Goal: Task Accomplishment & Management: Manage account settings

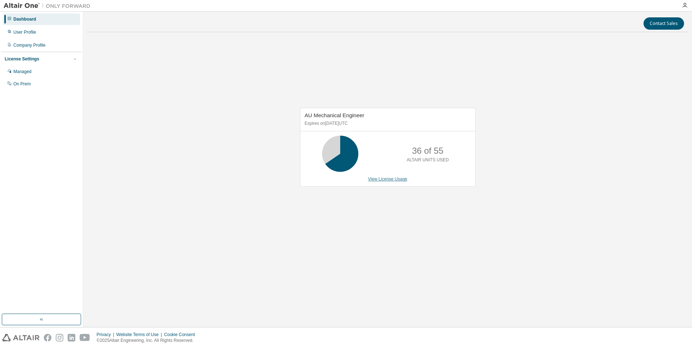
click at [391, 180] on link "View License Usage" at bounding box center [387, 179] width 39 height 5
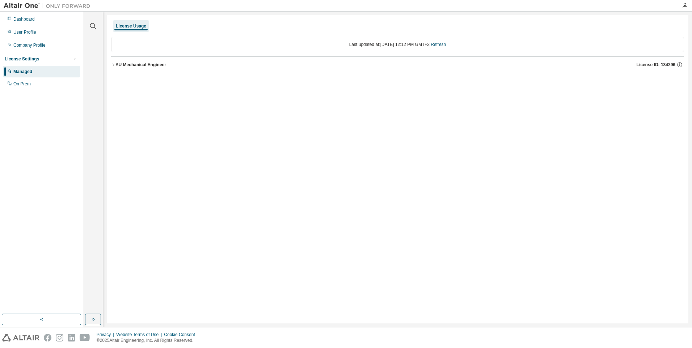
click at [114, 64] on icon "button" at bounding box center [113, 65] width 4 height 4
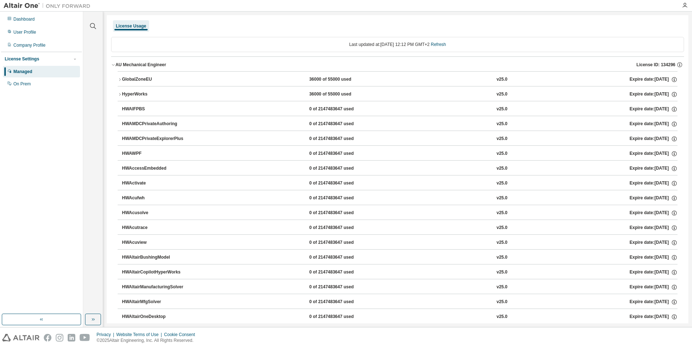
click at [121, 79] on icon "button" at bounding box center [120, 79] width 4 height 4
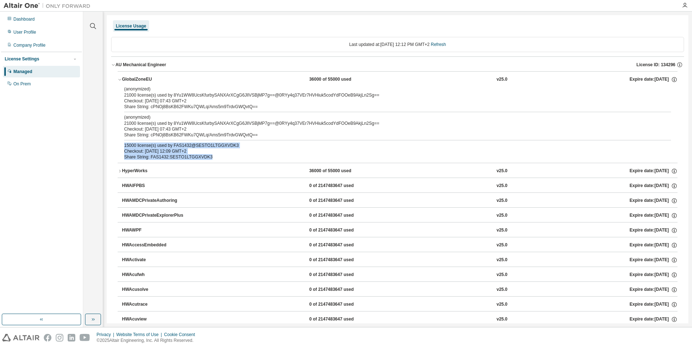
drag, startPoint x: 211, startPoint y: 155, endPoint x: 122, endPoint y: 148, distance: 90.1
click at [122, 148] on div "(anonymized) 21000 license(s) used by 8Yu1WW8UcsKfurbySANXArXCgG6JllVSBjMP7g==@…" at bounding box center [398, 124] width 560 height 77
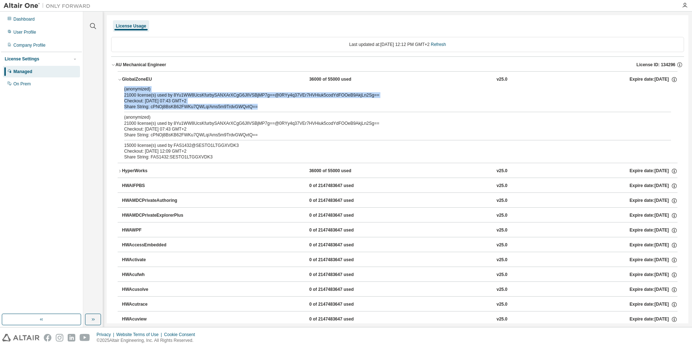
drag, startPoint x: 272, startPoint y: 106, endPoint x: 124, endPoint y: 90, distance: 148.6
click at [124, 90] on div "(anonymized) 21000 license(s) used by 8Yu1WW8UcsKfurbySANXArXCgG6JllVSBjMP7g==@…" at bounding box center [398, 124] width 560 height 77
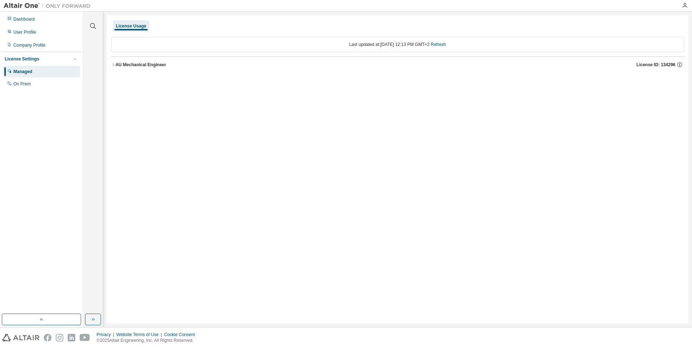
click at [111, 63] on icon "button" at bounding box center [113, 65] width 4 height 4
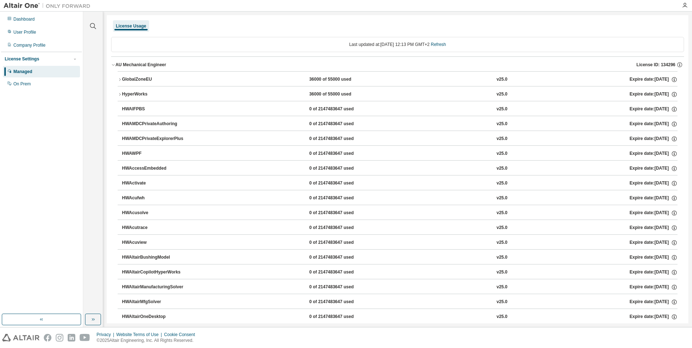
click at [133, 81] on div "GlobalZoneEU" at bounding box center [154, 79] width 65 height 7
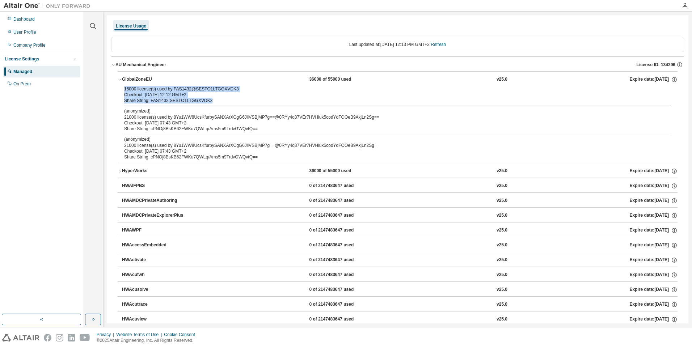
drag, startPoint x: 226, startPoint y: 101, endPoint x: 122, endPoint y: 86, distance: 104.6
click at [122, 86] on div "15000 license(s) used by FAS1432@SESTO1LTGGXVDK3 Checkout: 2025-09-04 12:12 GMT…" at bounding box center [398, 124] width 560 height 77
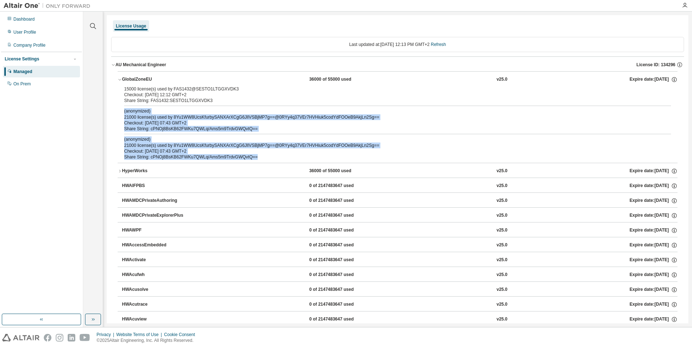
drag, startPoint x: 265, startPoint y: 156, endPoint x: 122, endPoint y: 112, distance: 149.7
click at [122, 112] on div "15000 license(s) used by FAS1432@SESTO1LTGGXVDK3 Checkout: 2025-09-04 12:12 GMT…" at bounding box center [398, 124] width 560 height 77
